Goal: Information Seeking & Learning: Compare options

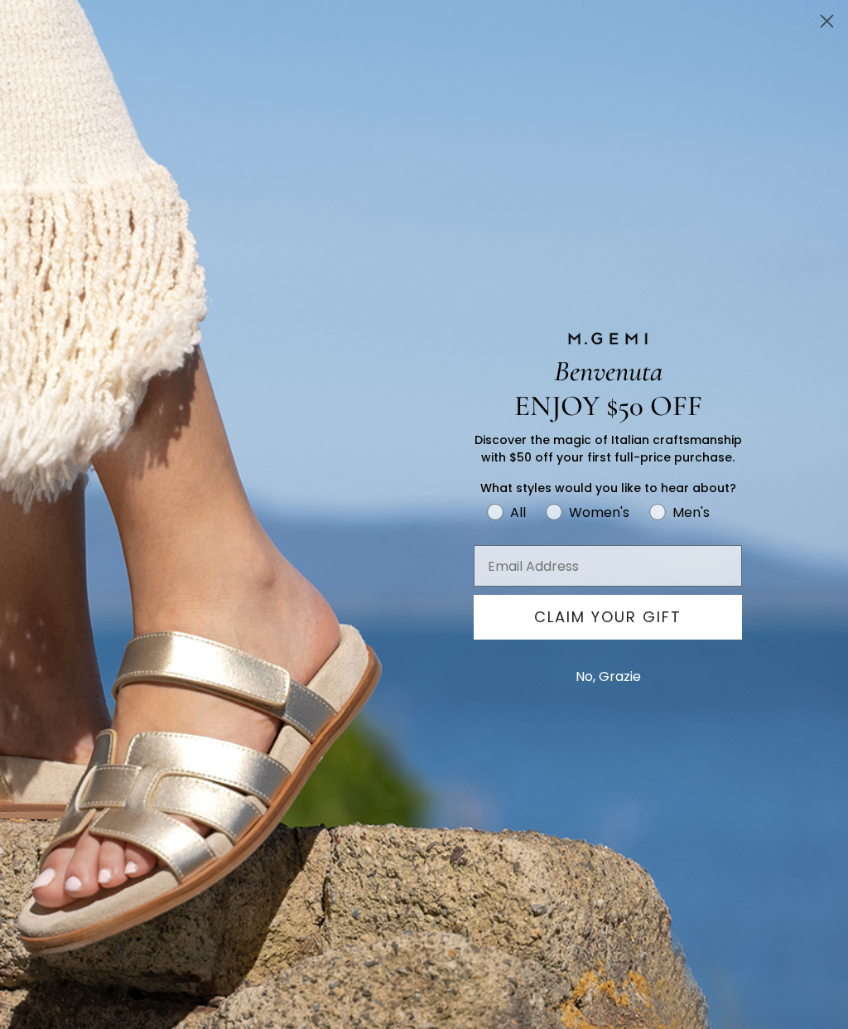
click at [562, 524] on label "Women's" at bounding box center [598, 514] width 104 height 27
click at [487, 501] on input "Women's" at bounding box center [486, 500] width 1 height 1
radio input "true"
click at [823, 23] on circle "Close dialog" at bounding box center [827, 20] width 27 height 27
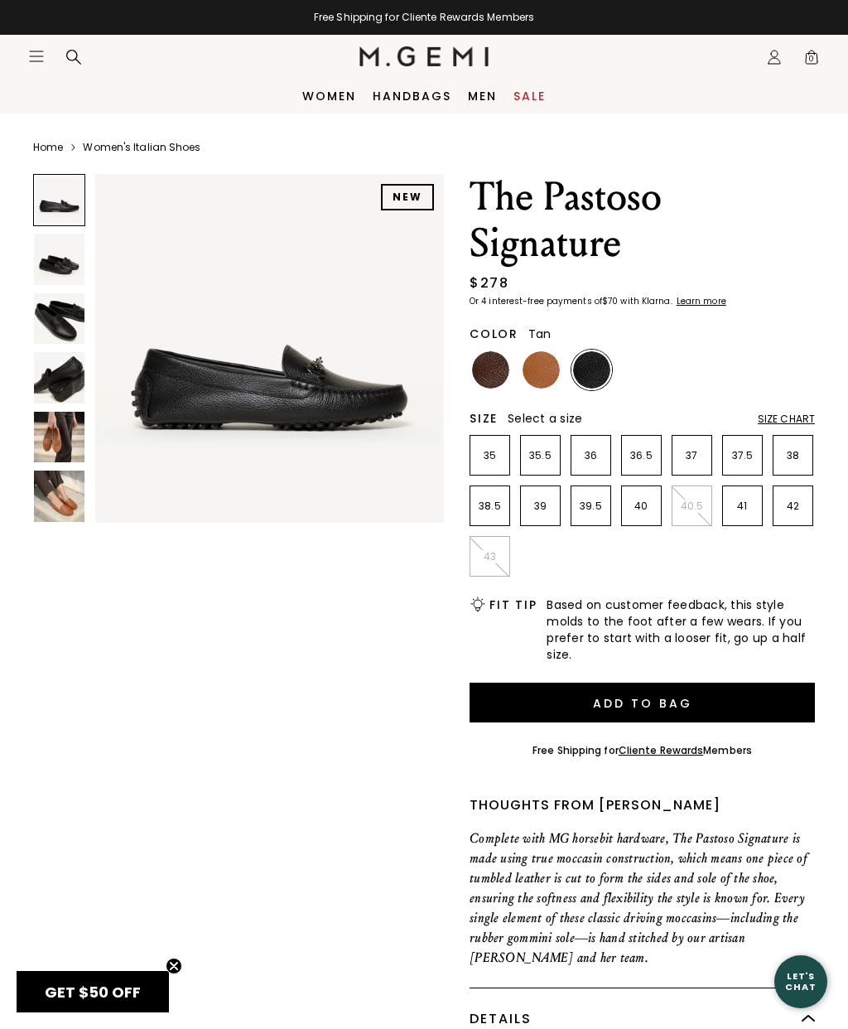
click at [541, 371] on img at bounding box center [541, 369] width 37 height 37
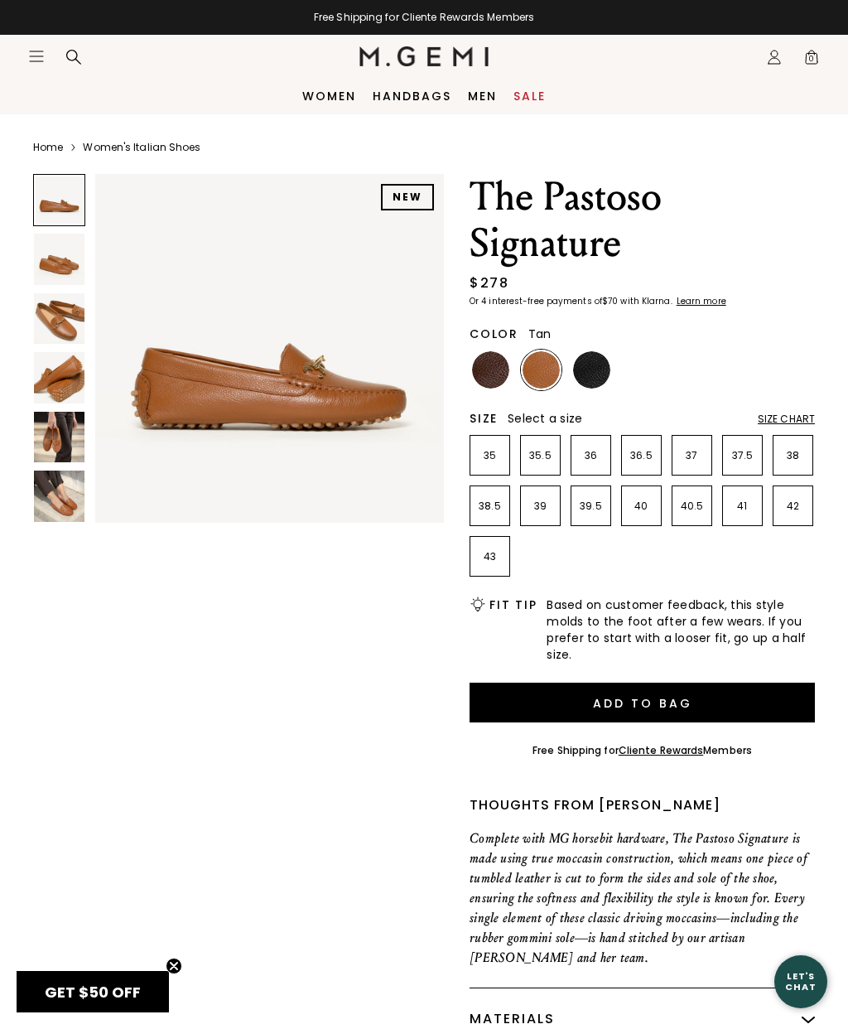
click at [598, 373] on img at bounding box center [591, 369] width 37 height 37
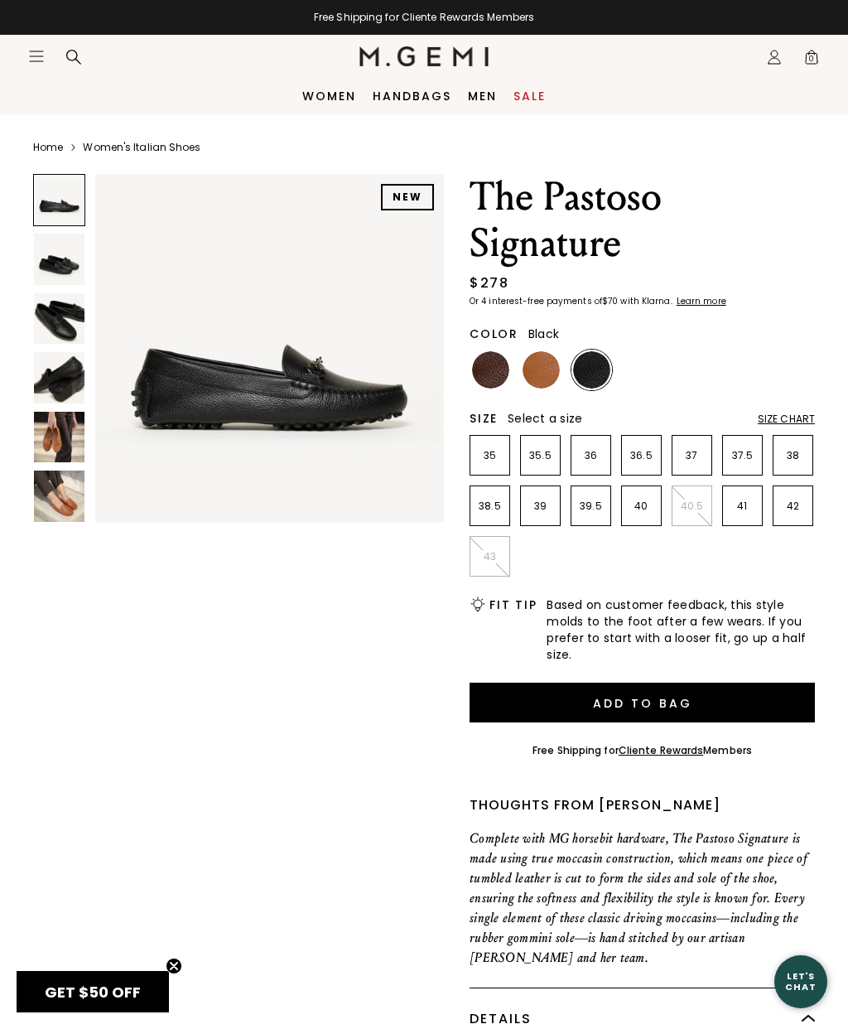
click at [491, 376] on img at bounding box center [490, 369] width 37 height 37
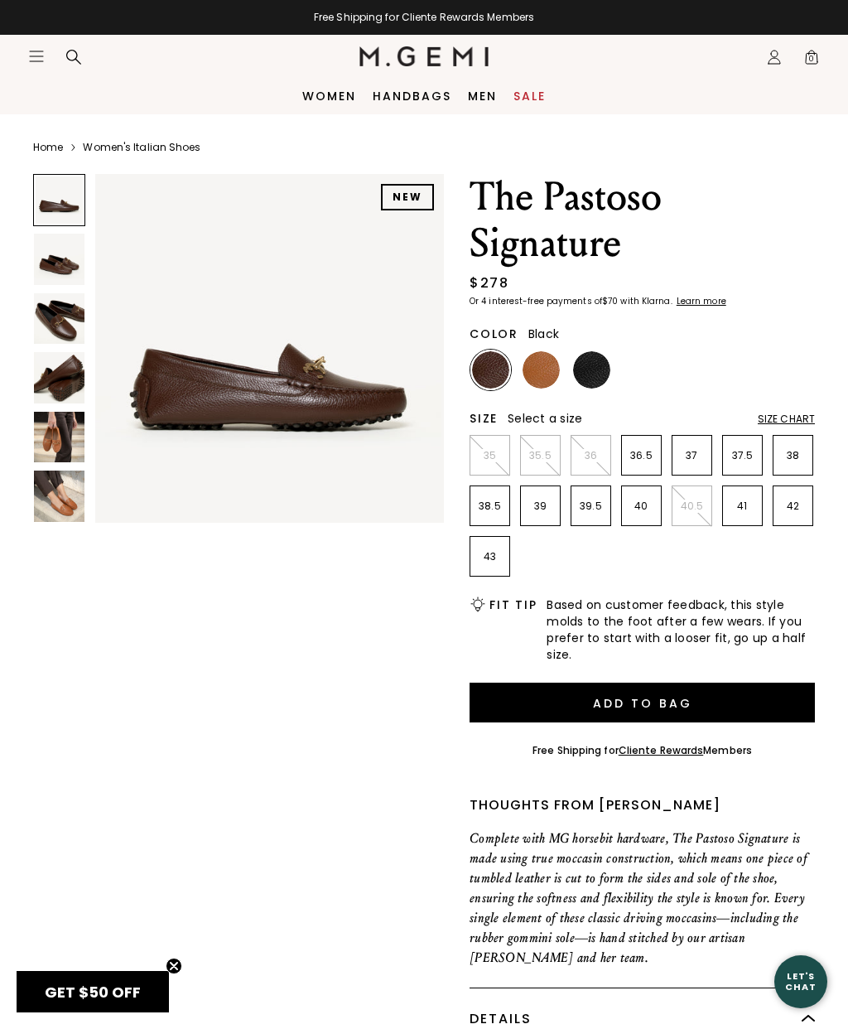
click at [601, 374] on img at bounding box center [591, 369] width 37 height 37
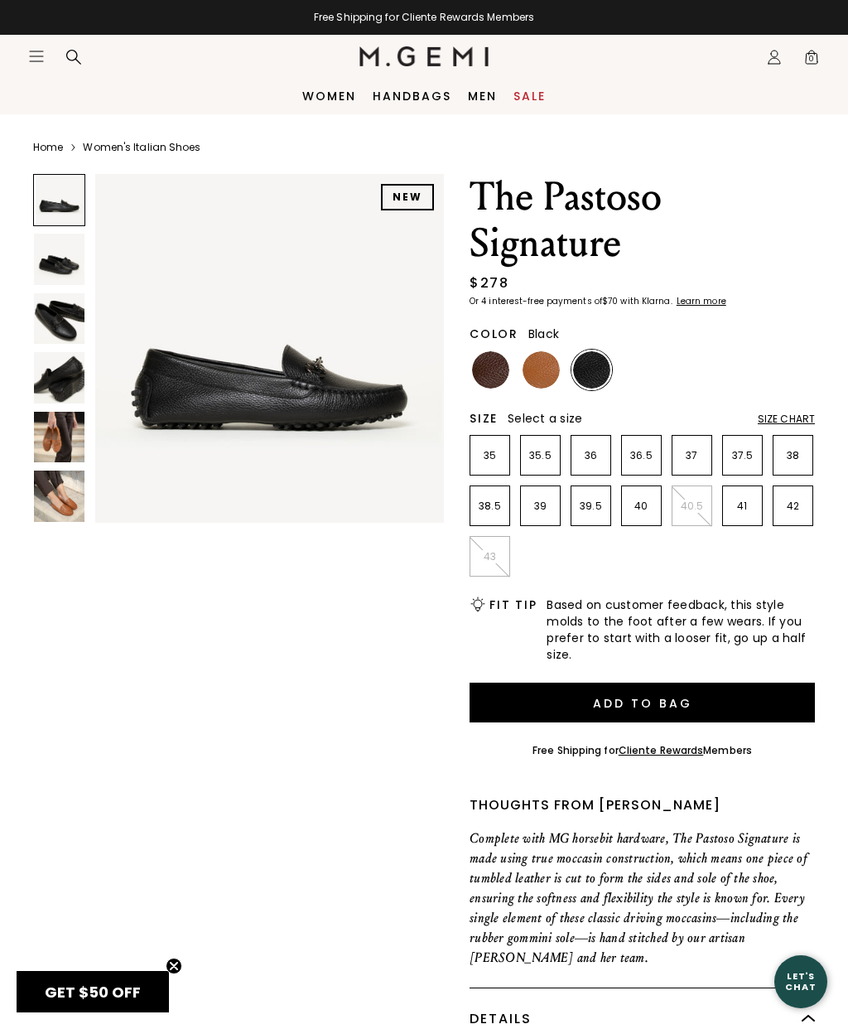
click at [794, 413] on div "Size Chart" at bounding box center [786, 419] width 57 height 13
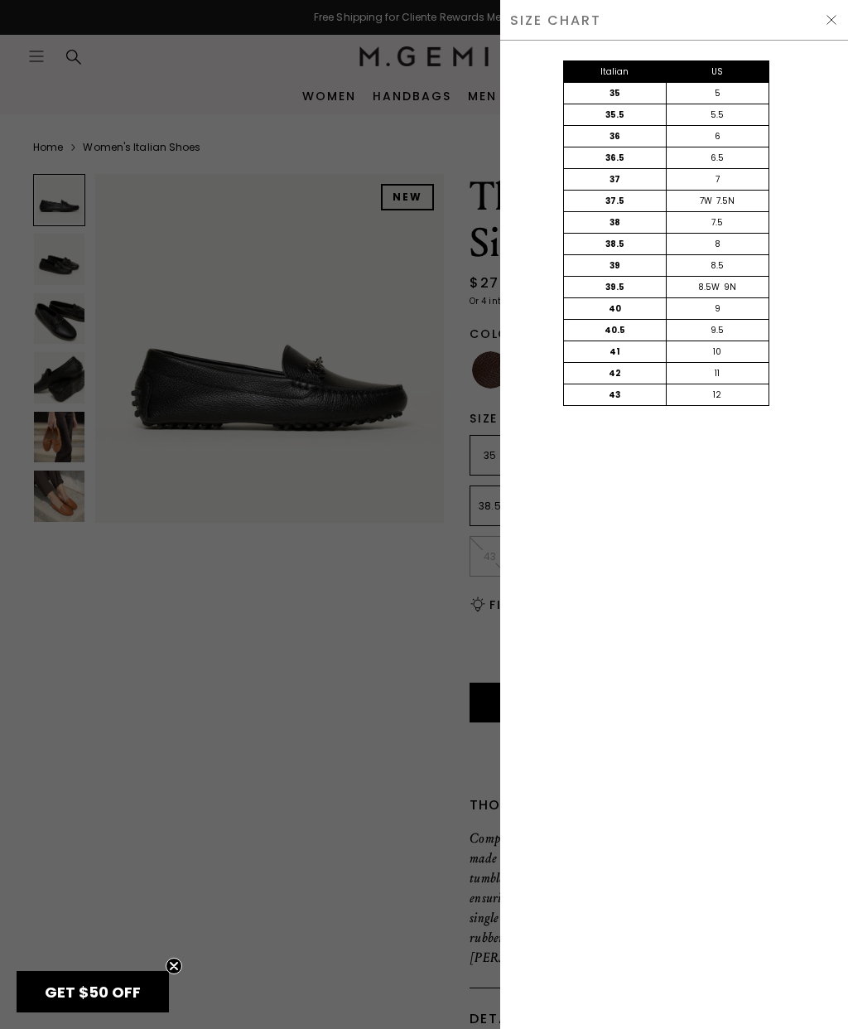
click at [828, 18] on img at bounding box center [831, 19] width 13 height 13
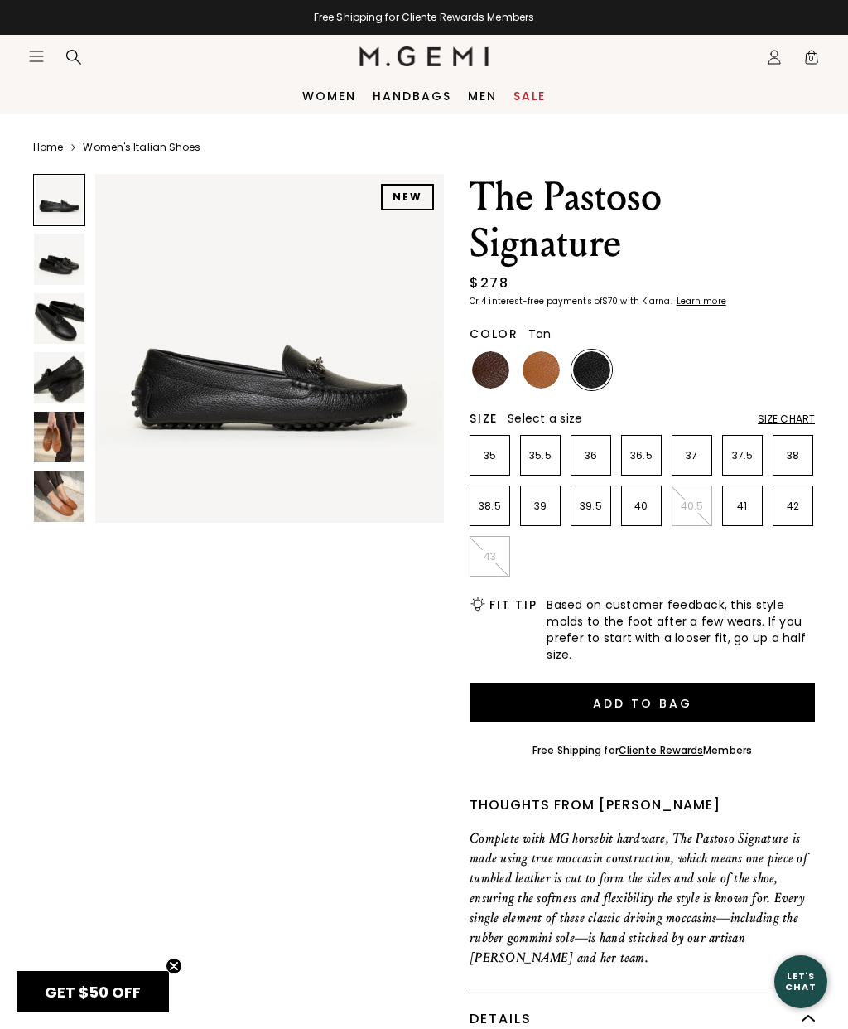
click at [543, 371] on img at bounding box center [541, 369] width 37 height 37
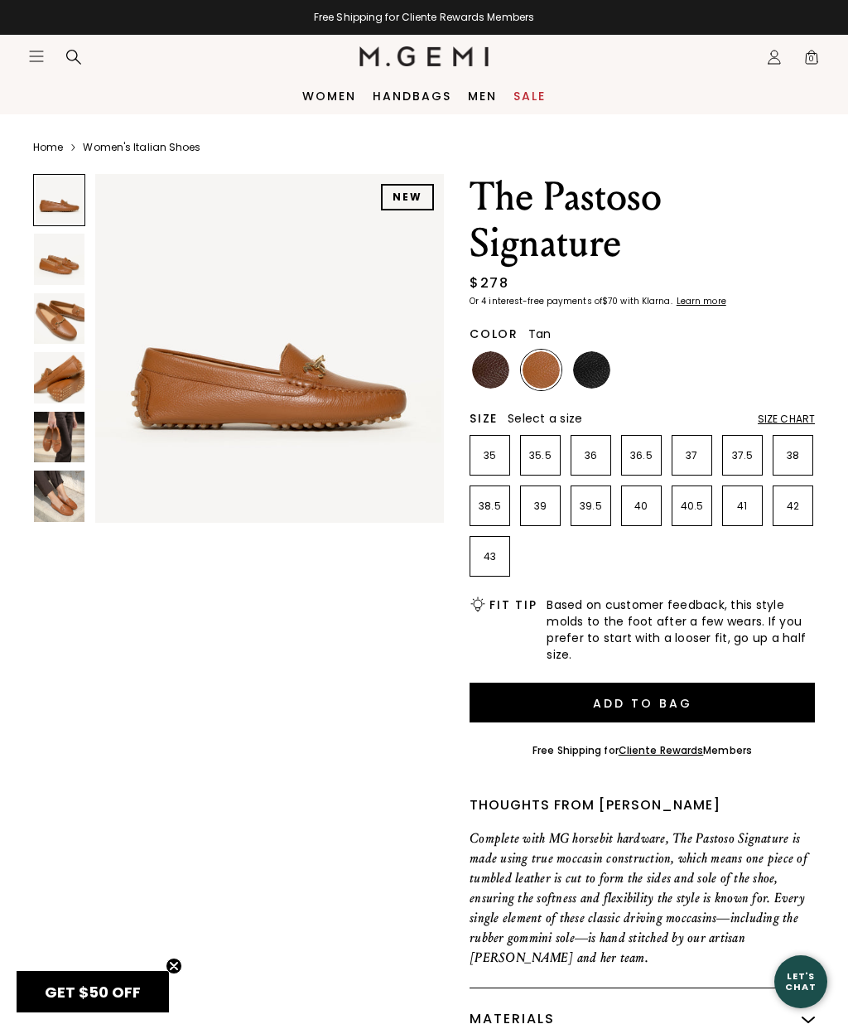
click at [489, 364] on img at bounding box center [490, 369] width 37 height 37
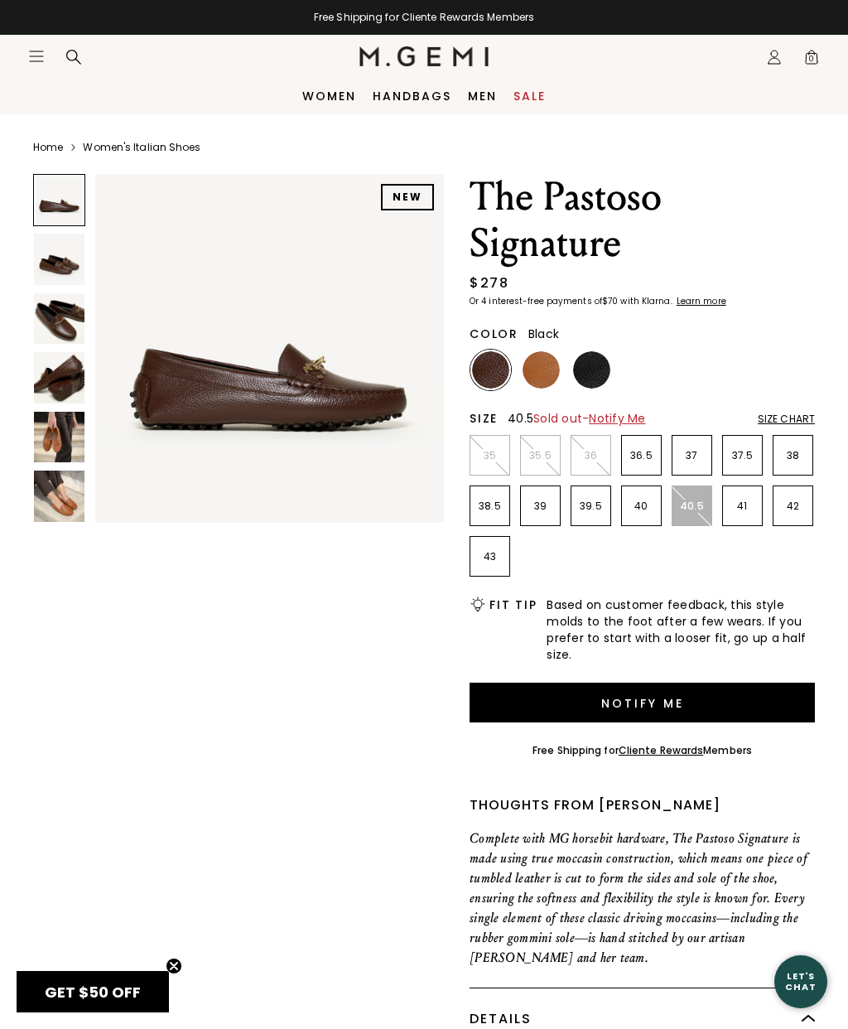
click at [600, 365] on img at bounding box center [591, 369] width 37 height 37
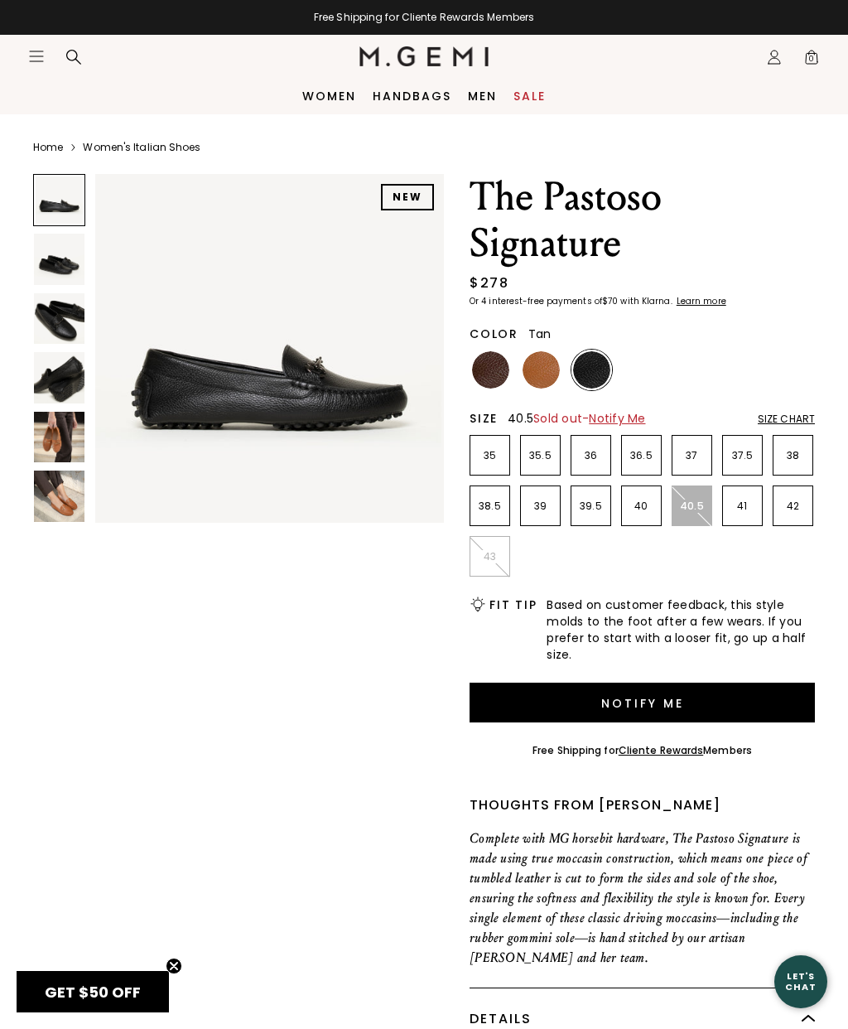
click at [545, 365] on img at bounding box center [541, 369] width 37 height 37
